Goal: Feedback & Contribution: Contribute content

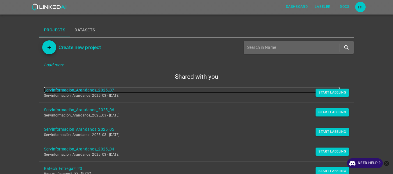
click at [90, 90] on link "Servinformación_Arandanos_2025_07" at bounding box center [192, 90] width 296 height 6
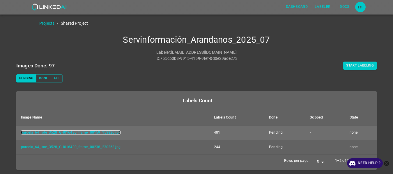
click at [105, 133] on link "parcela_64_lote_3528_GH016430_frame_00159_153820.jpg" at bounding box center [71, 133] width 100 height 4
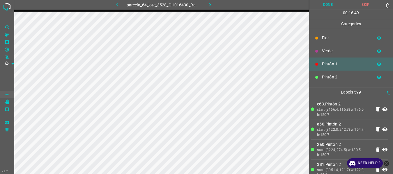
click at [330, 3] on button "Done" at bounding box center [328, 5] width 38 height 10
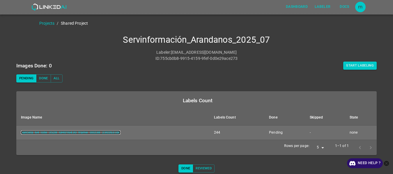
click at [100, 132] on link "parcela_64_lote_3528_GH016430_frame_00238_230263.jpg" at bounding box center [71, 133] width 100 height 4
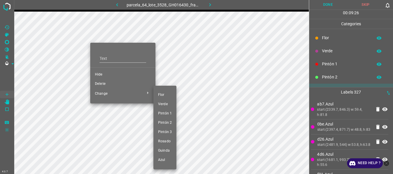
click at [102, 84] on div at bounding box center [196, 87] width 393 height 174
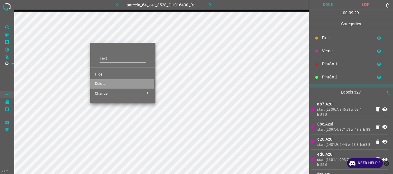
click at [103, 84] on span "Delete" at bounding box center [123, 83] width 56 height 5
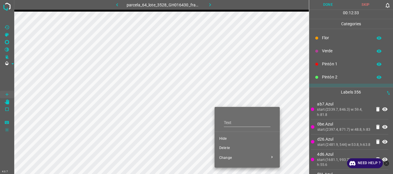
click at [223, 148] on span "Delete" at bounding box center [247, 148] width 56 height 5
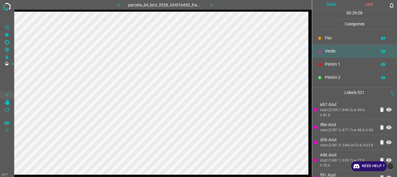
click at [331, 6] on button "Done" at bounding box center [332, 5] width 38 height 10
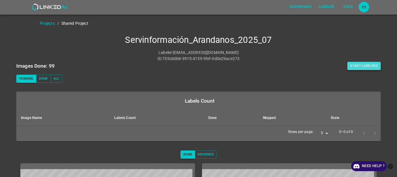
click at [370, 65] on button "Start Labeling" at bounding box center [364, 66] width 33 height 8
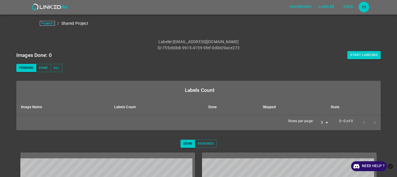
click at [47, 23] on link "Projects" at bounding box center [47, 23] width 15 height 5
